Goal: Information Seeking & Learning: Learn about a topic

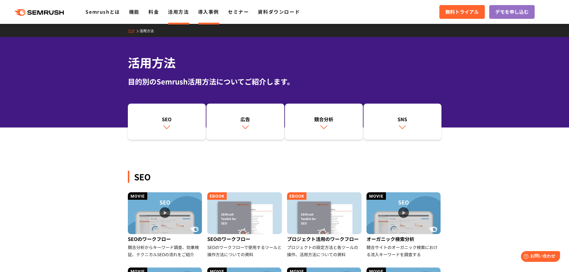
click at [208, 10] on link "導入事例" at bounding box center [208, 11] width 21 height 7
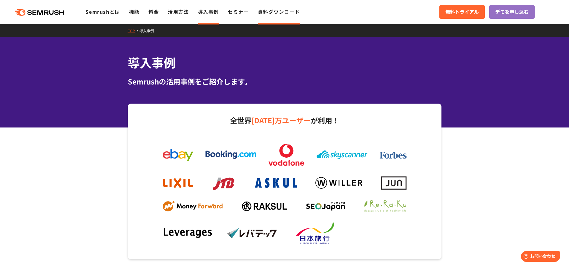
click at [283, 14] on link "資料ダウンロード" at bounding box center [279, 11] width 42 height 7
click at [183, 10] on link "活用方法" at bounding box center [178, 11] width 21 height 7
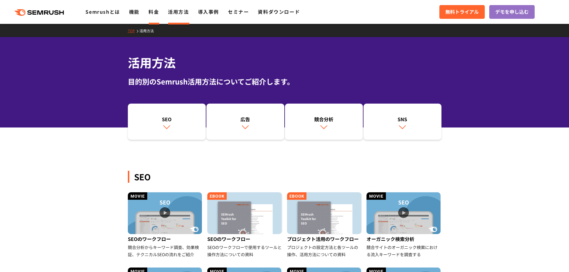
click at [156, 13] on link "料金" at bounding box center [154, 11] width 10 height 7
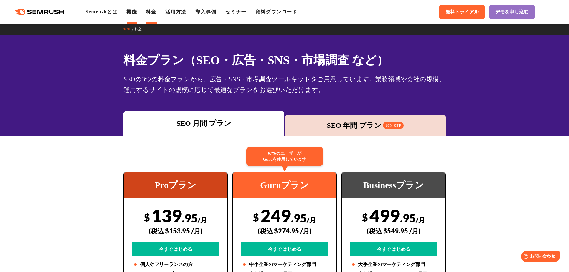
click at [131, 12] on link "機能" at bounding box center [131, 11] width 10 height 5
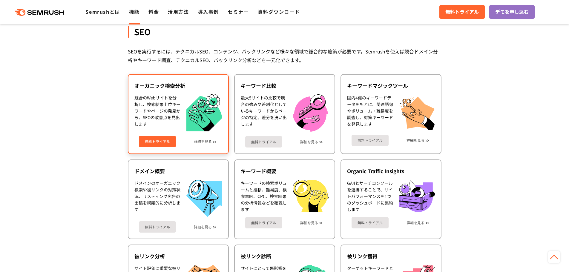
scroll to position [120, 0]
drag, startPoint x: 134, startPoint y: 86, endPoint x: 151, endPoint y: 86, distance: 17.0
click at [151, 86] on div "オーガニック検索分析 競合のWebサイトを分析し、検索結果上位キーワードやページの発見から、SEOの改善点を見出します 無料トライアル 詳細を見る" at bounding box center [178, 114] width 101 height 80
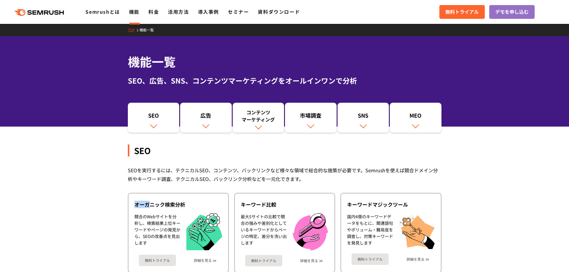
scroll to position [0, 0]
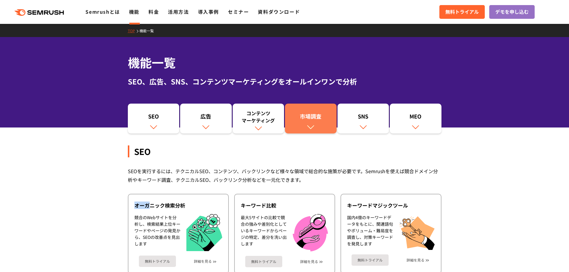
click at [313, 118] on div "市場調査" at bounding box center [311, 118] width 46 height 10
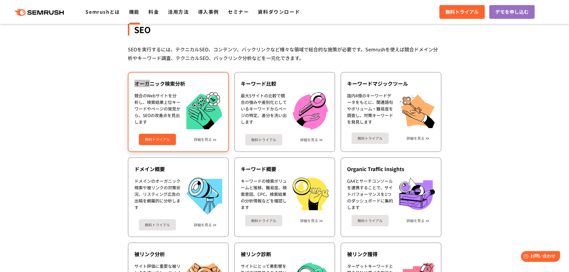
scroll to position [113, 0]
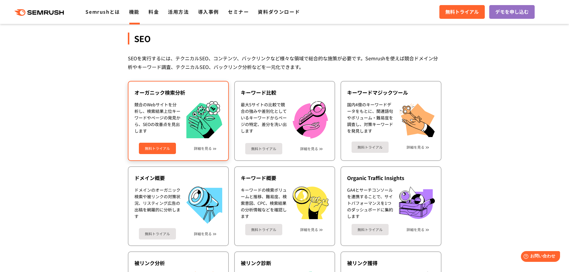
click at [162, 93] on div "オーガニック検索分析" at bounding box center [178, 92] width 88 height 7
drag, startPoint x: 135, startPoint y: 91, endPoint x: 185, endPoint y: 93, distance: 49.6
click at [185, 93] on div "オーガニック検索分析" at bounding box center [178, 92] width 88 height 7
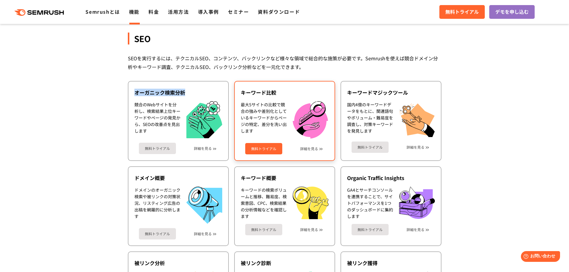
copy div "オーガニック検索分析"
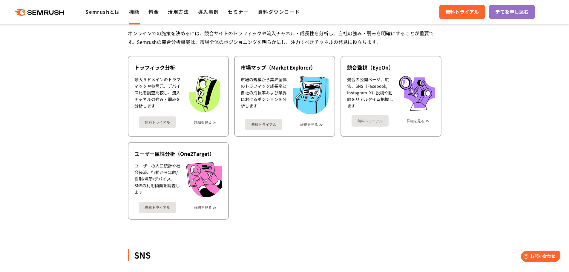
scroll to position [979, 0]
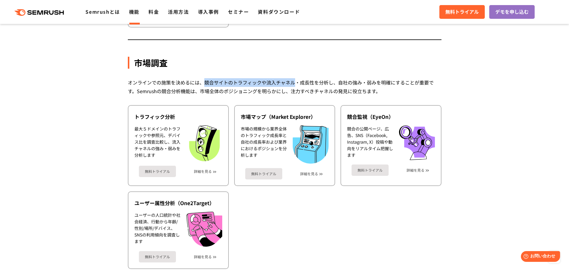
drag, startPoint x: 204, startPoint y: 82, endPoint x: 294, endPoint y: 82, distance: 90.2
click at [294, 82] on div "オンラインでの施策を決めるには、競合サイトのトラフィックや流入チャネル・成長性を分析し、自社の強み・弱みを明確にすることが重要です。Semrushの競合分析機…" at bounding box center [285, 86] width 314 height 17
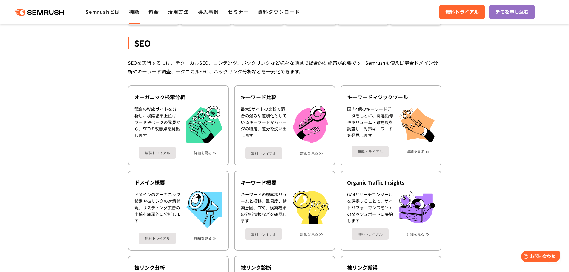
scroll to position [0, 0]
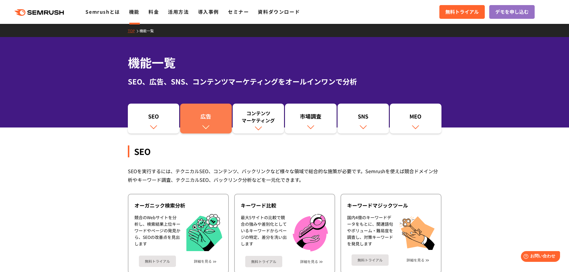
click at [211, 121] on div "広告" at bounding box center [206, 118] width 46 height 10
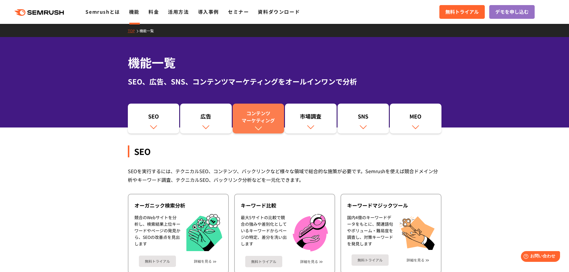
click at [271, 120] on div "コンテンツ マーケティング" at bounding box center [259, 117] width 46 height 14
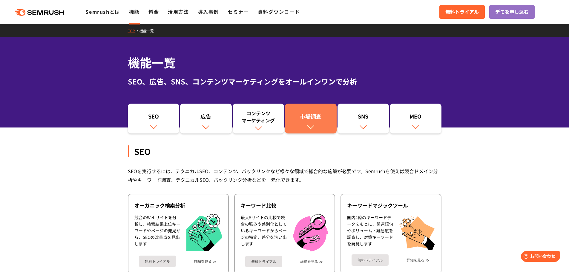
click at [321, 123] on link "市場調査" at bounding box center [311, 119] width 52 height 30
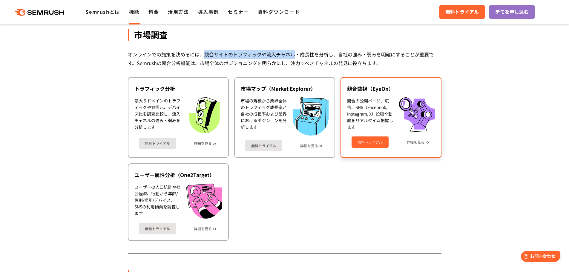
scroll to position [1009, 0]
